Goal: Task Accomplishment & Management: Manage account settings

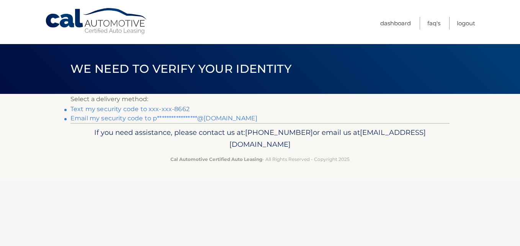
click at [131, 111] on link "Text my security code to xxx-xxx-8662" at bounding box center [129, 108] width 119 height 7
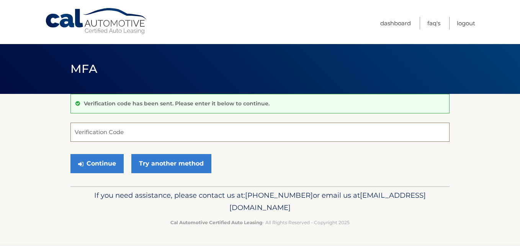
click at [98, 128] on input "Verification Code" at bounding box center [259, 132] width 379 height 19
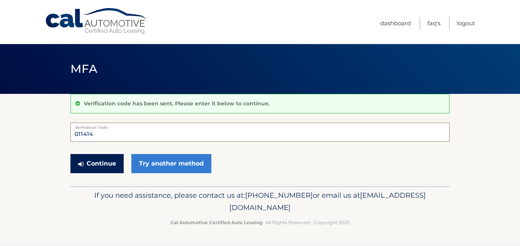
type input "011414"
click at [99, 163] on button "Continue" at bounding box center [96, 163] width 53 height 19
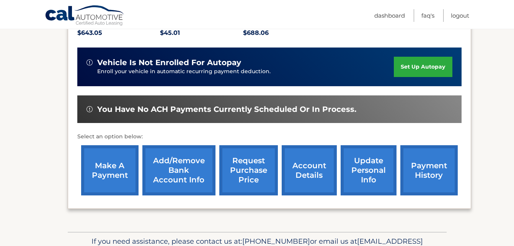
scroll to position [191, 0]
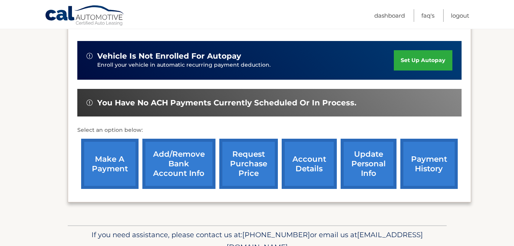
click at [114, 162] on link "make a payment" at bounding box center [109, 164] width 57 height 50
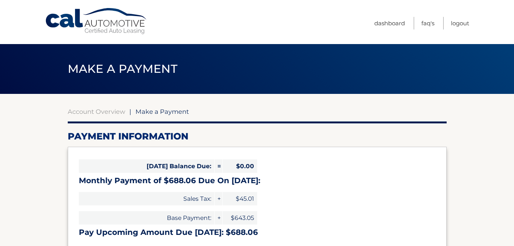
select select "NGVjNDY4NjQtMmM0Yy00ZDVjLWJmZDQtMzZlM2YzZDgyMzcy"
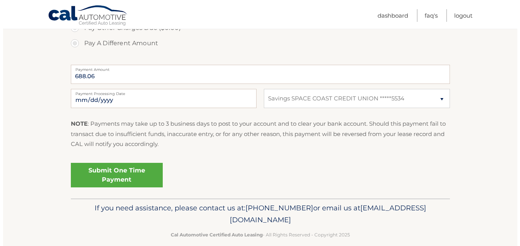
scroll to position [301, 0]
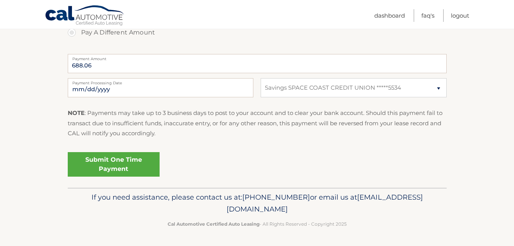
click at [102, 162] on link "Submit One Time Payment" at bounding box center [114, 164] width 92 height 25
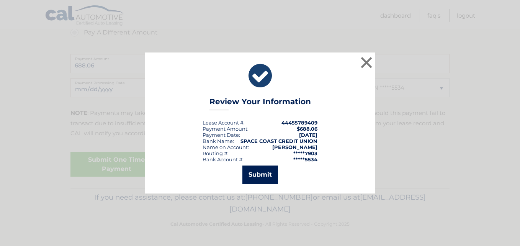
click at [256, 172] on button "Submit" at bounding box center [260, 174] width 36 height 18
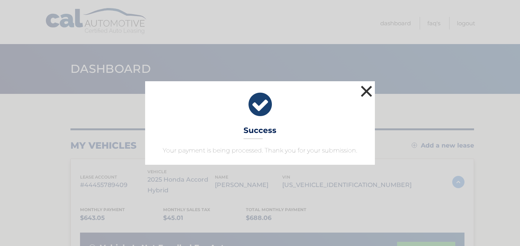
click at [368, 94] on button "×" at bounding box center [366, 90] width 15 height 15
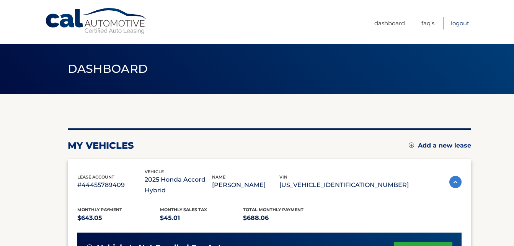
click at [461, 24] on link "Logout" at bounding box center [460, 23] width 18 height 13
